Goal: Transaction & Acquisition: Purchase product/service

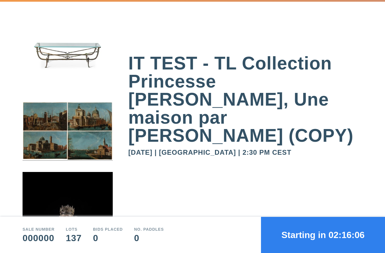
scroll to position [20, 0]
click at [307, 239] on button "Starting in 02:16:05" at bounding box center [323, 235] width 124 height 36
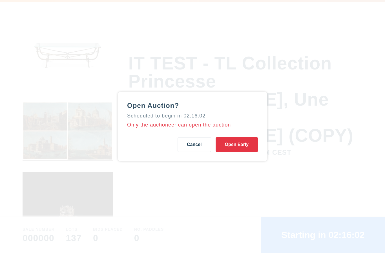
scroll to position [3, 0]
click at [239, 145] on button "Open Early" at bounding box center [237, 144] width 42 height 15
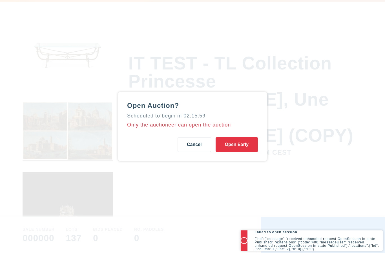
click at [331, 239] on p "{"hd":{"message":"received unhandled request OpenSession in state Published","e…" at bounding box center [319, 244] width 128 height 14
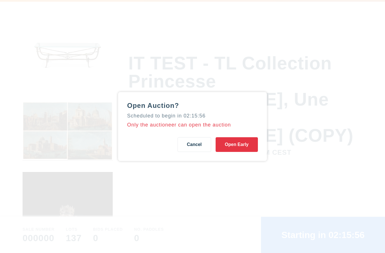
click at [192, 146] on button "Cancel" at bounding box center [194, 144] width 33 height 15
